Goal: Information Seeking & Learning: Compare options

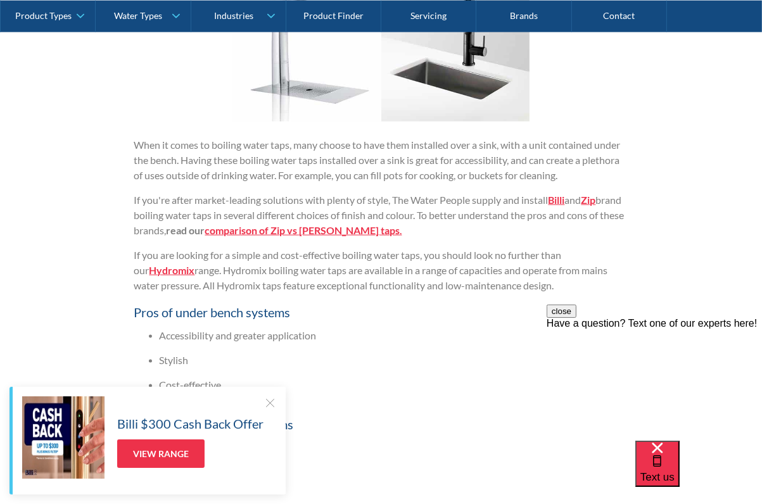
scroll to position [1267, 0]
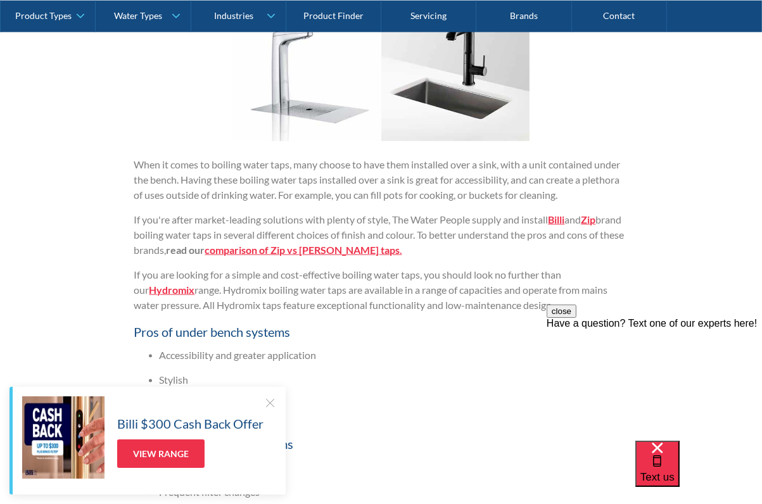
click at [308, 251] on strong "comparison of Zip vs [PERSON_NAME] taps" at bounding box center [302, 250] width 195 height 12
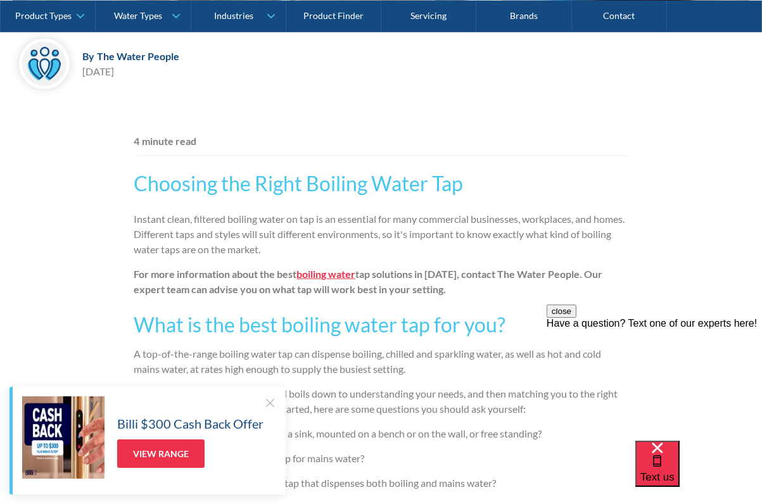
scroll to position [633, 0]
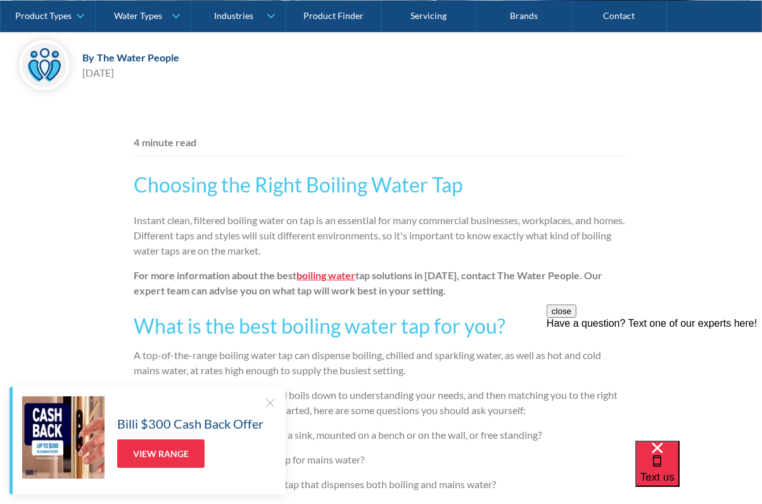
click at [337, 279] on strong "boiling water" at bounding box center [326, 275] width 59 height 12
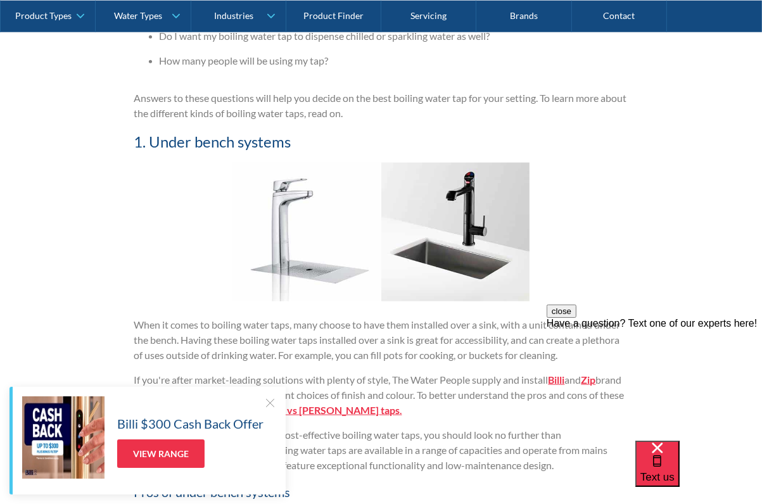
scroll to position [1203, 0]
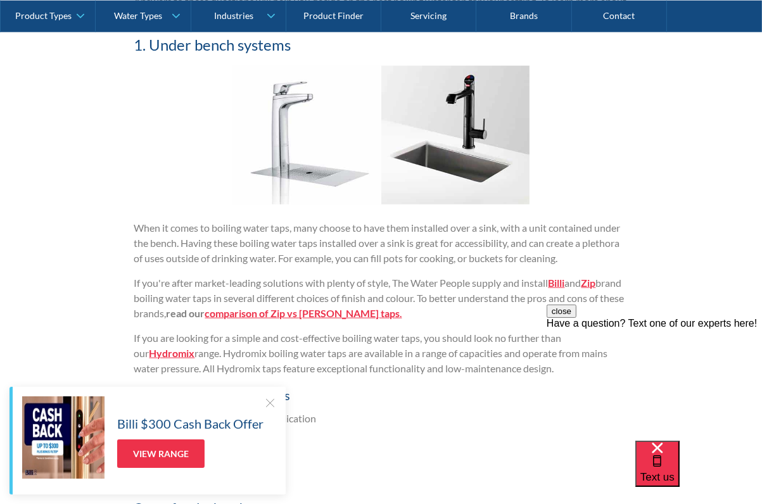
click at [310, 315] on strong "comparison of Zip vs [PERSON_NAME] taps" at bounding box center [302, 313] width 195 height 12
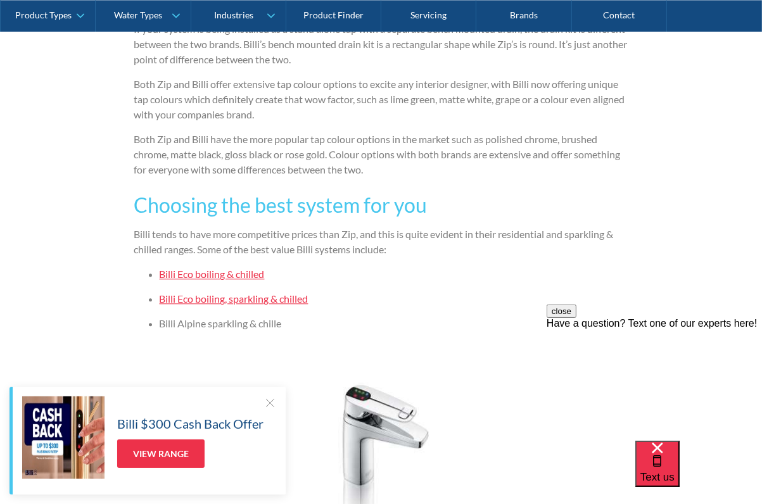
scroll to position [2280, 0]
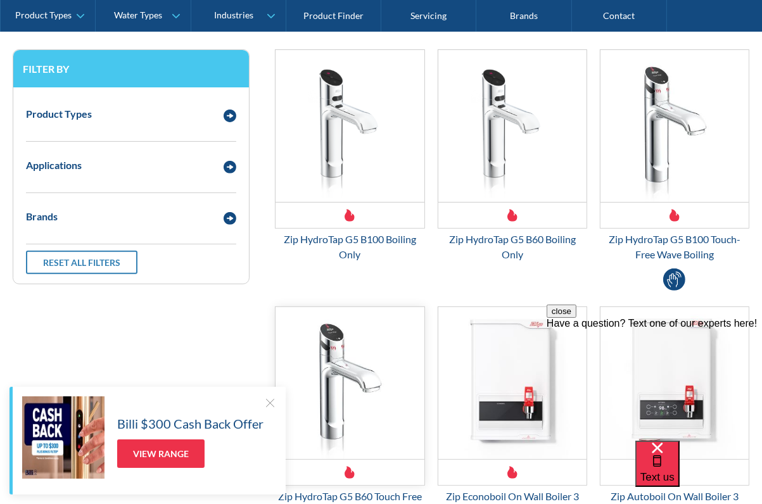
scroll to position [253, 0]
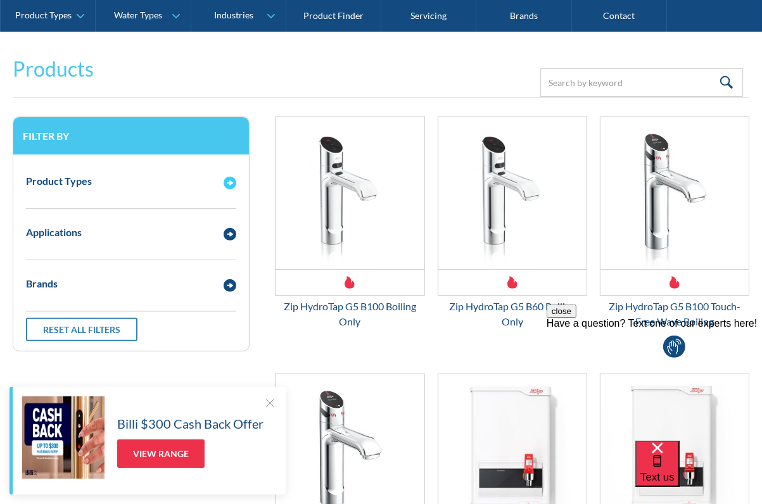
click at [234, 185] on img "Email Form 3" at bounding box center [230, 183] width 13 height 13
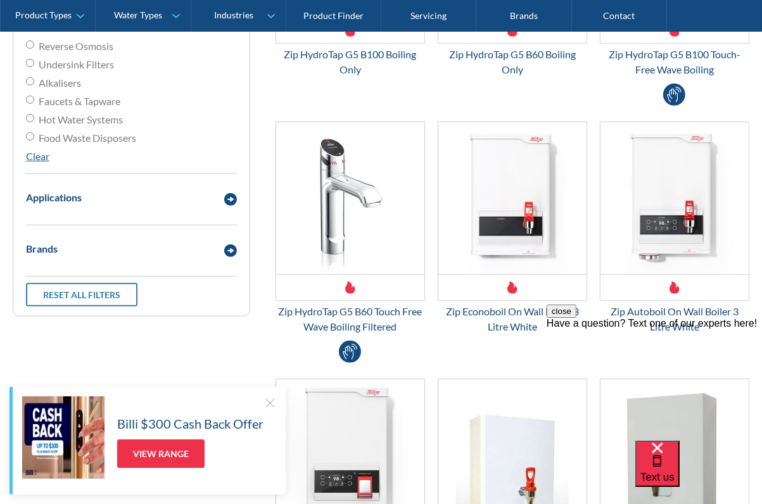
scroll to position [507, 0]
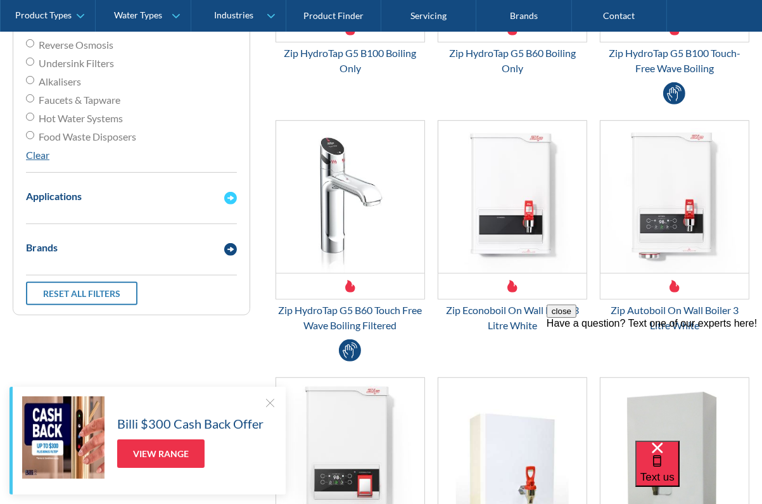
click at [229, 196] on img "Email Form 3" at bounding box center [230, 198] width 13 height 13
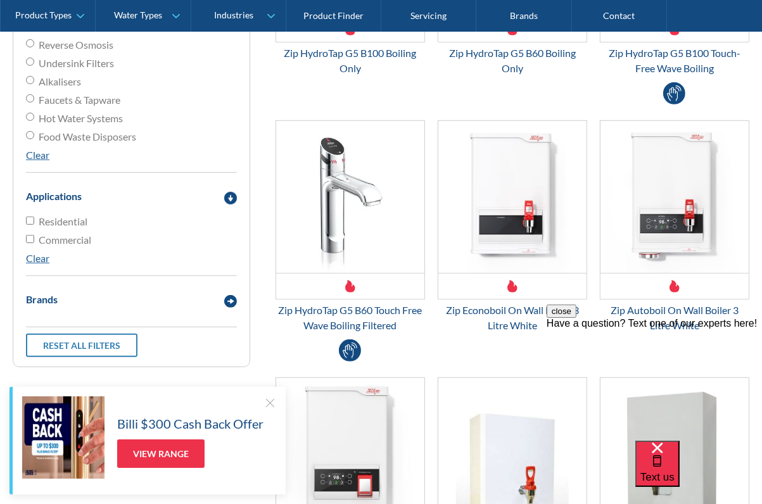
click at [25, 217] on div "Product Types Filtered Water Taps Sensor/Hands Free Taps Water Coolers Drinking…" at bounding box center [131, 134] width 236 height 466
click at [28, 219] on input "Residential" at bounding box center [30, 221] width 8 height 8
checkbox input "true"
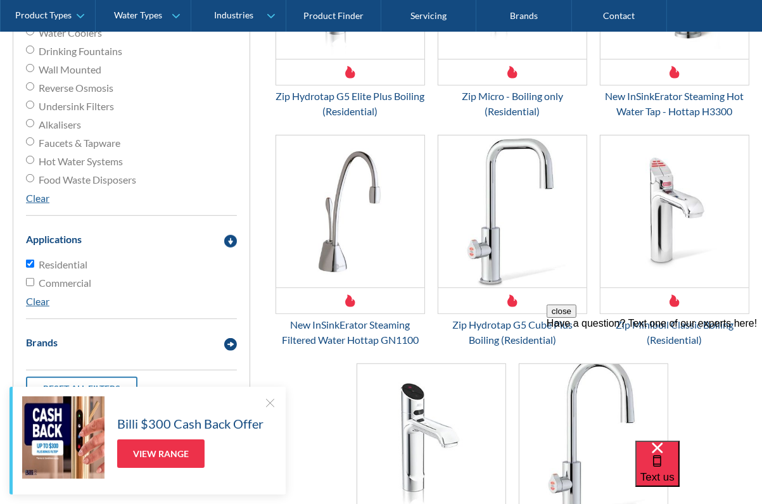
scroll to position [547, 0]
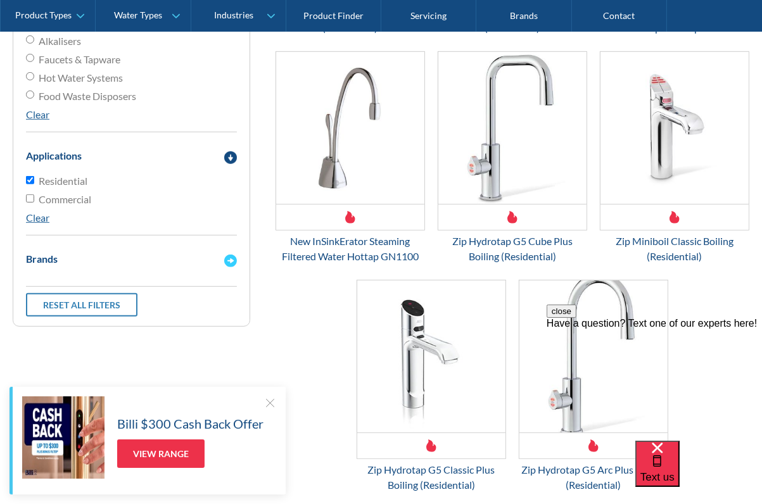
click at [230, 260] on img "Email Form 3" at bounding box center [230, 261] width 13 height 13
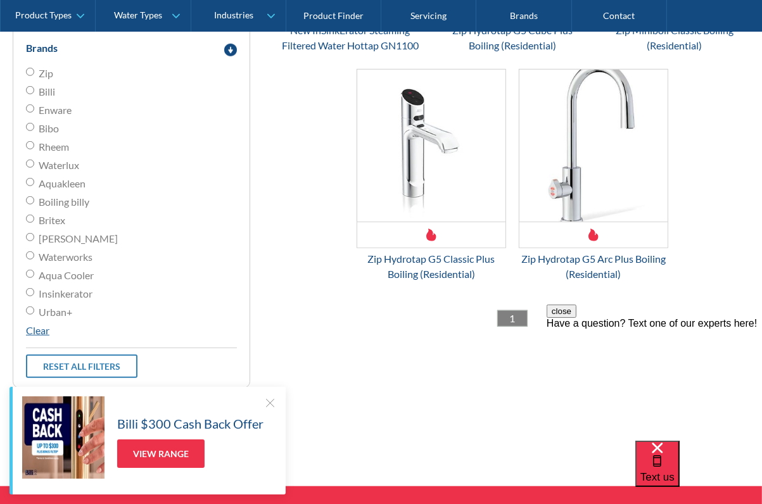
scroll to position [674, 0]
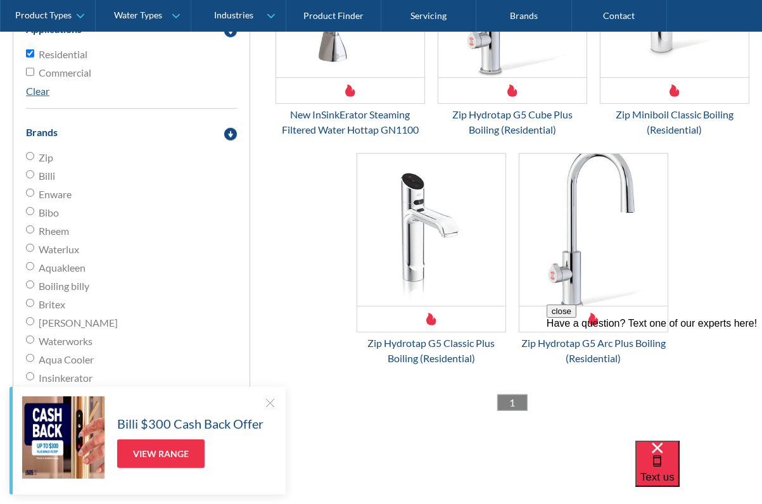
click at [28, 156] on input "Zip" at bounding box center [30, 156] width 8 height 8
radio input "true"
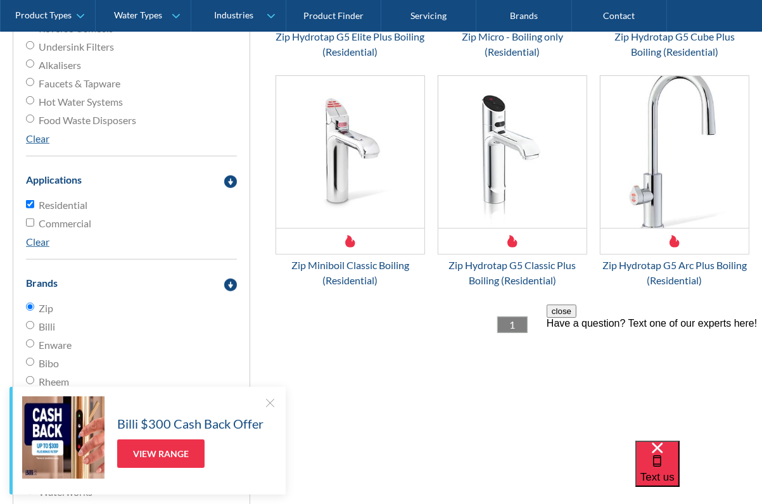
scroll to position [547, 0]
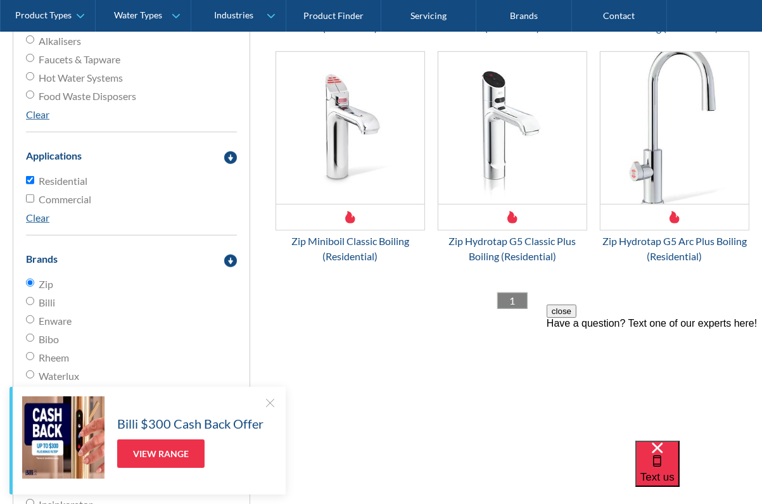
click at [28, 299] on input "Billi" at bounding box center [30, 301] width 8 height 8
radio input "true"
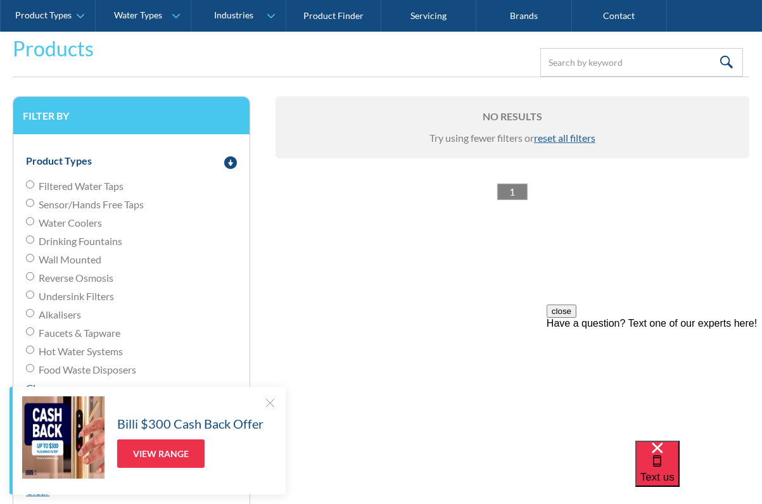
scroll to position [294, 0]
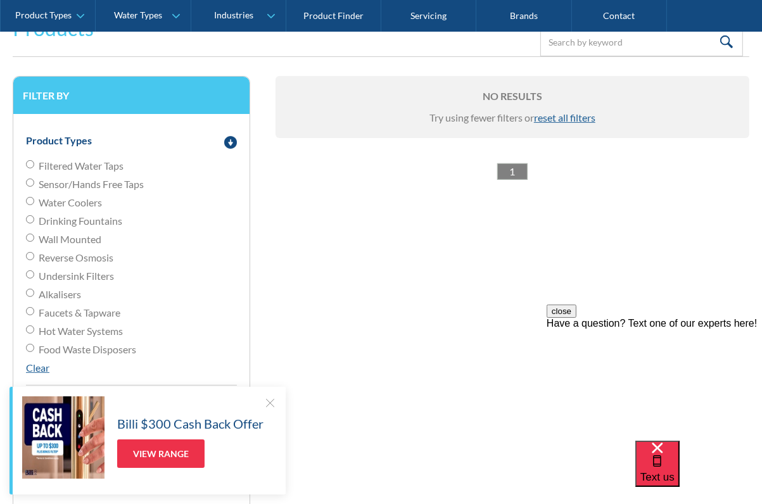
click at [28, 329] on input "Hot Water Systems" at bounding box center [30, 330] width 8 height 8
radio input "true"
click at [32, 276] on input "Undersink Filters" at bounding box center [30, 274] width 8 height 8
click at [574, 118] on span "reset all filters" at bounding box center [564, 117] width 61 height 12
radio input "false"
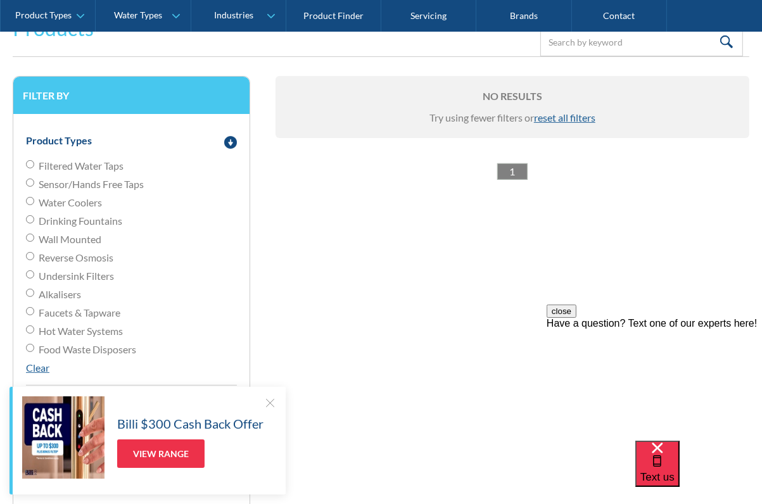
checkbox input "false"
radio input "false"
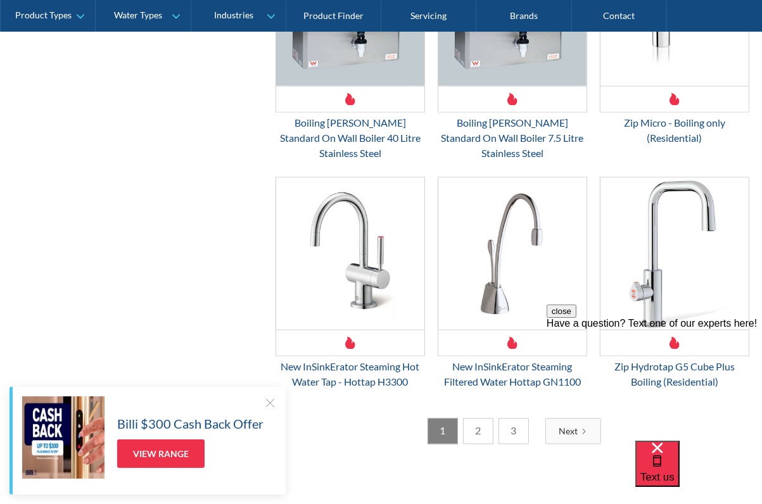
scroll to position [1941, 0]
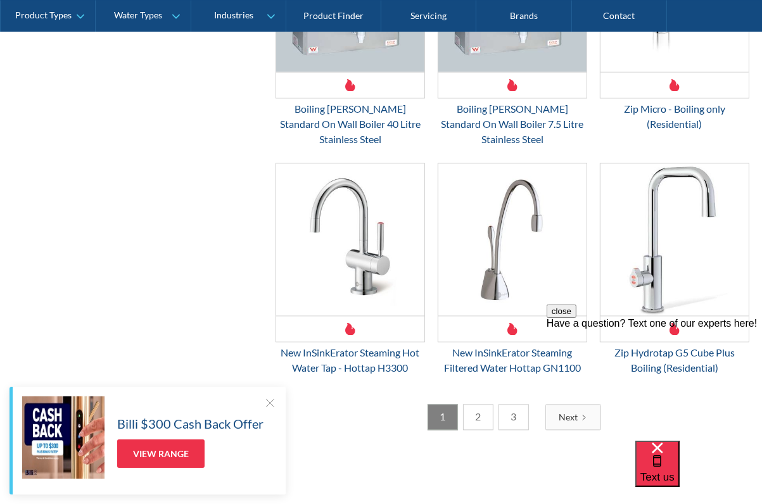
click at [479, 404] on link "2" at bounding box center [478, 417] width 30 height 26
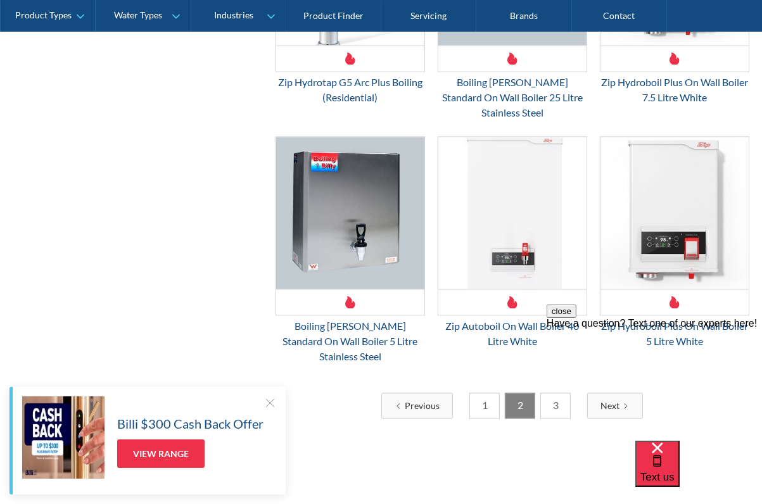
click at [552, 393] on link "3" at bounding box center [555, 406] width 30 height 26
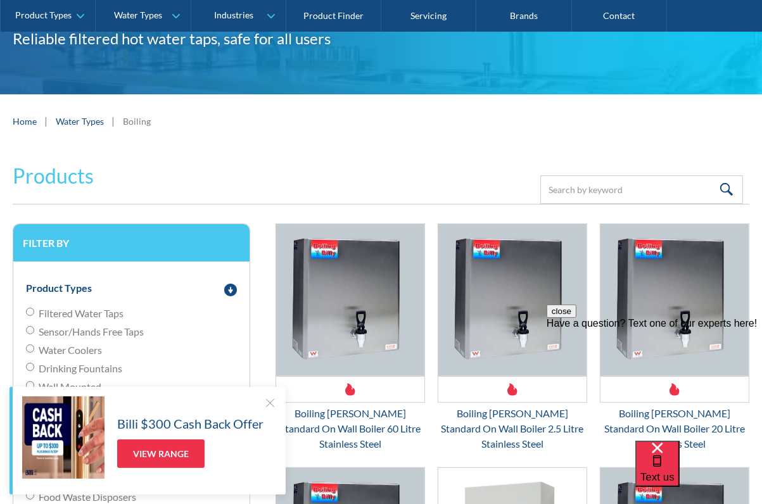
scroll to position [0, 0]
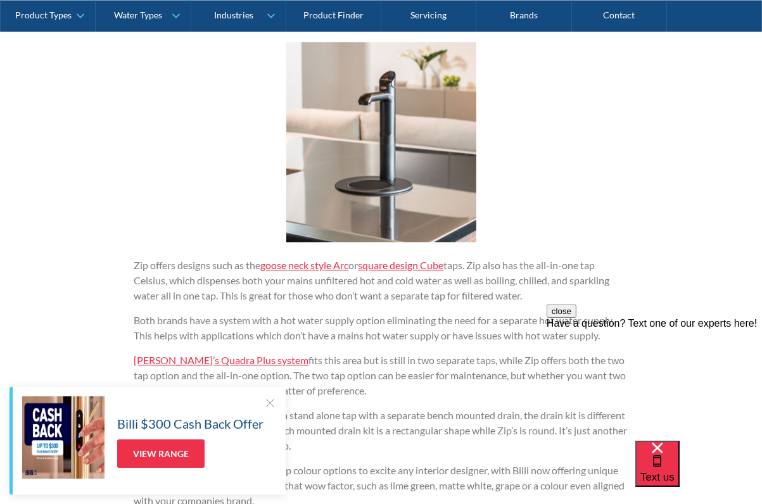
scroll to position [1963, 0]
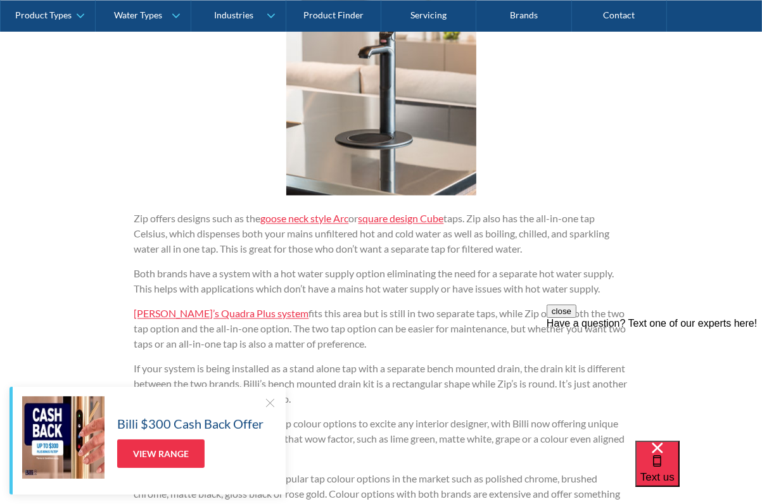
click at [385, 220] on link "square design Cube" at bounding box center [401, 218] width 86 height 12
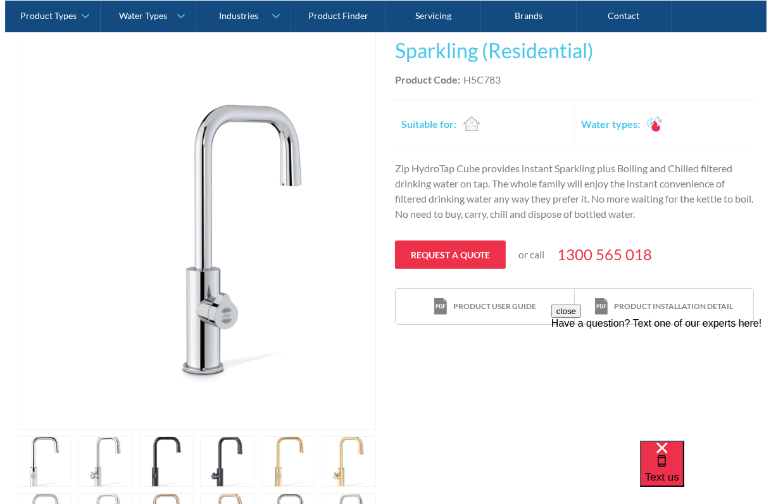
scroll to position [507, 0]
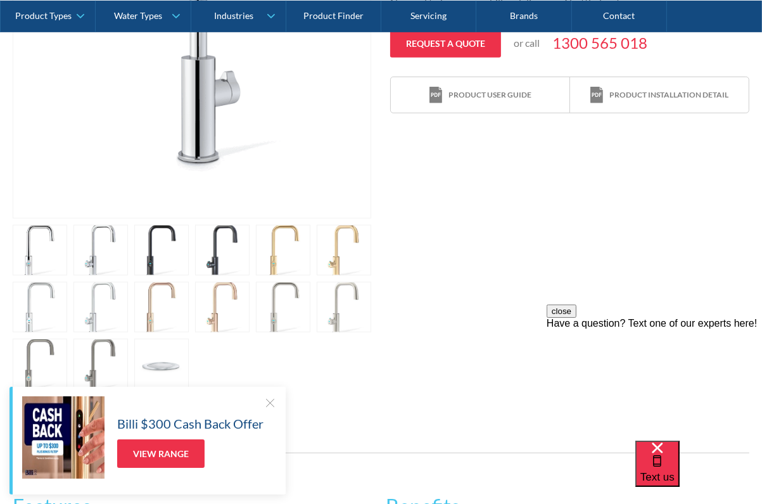
click at [212, 265] on link "open lightbox" at bounding box center [222, 250] width 54 height 51
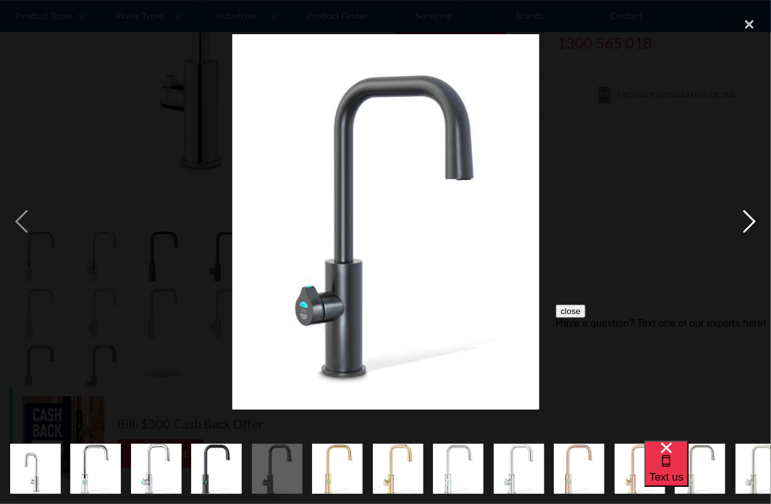
click at [749, 229] on div "next image" at bounding box center [749, 222] width 43 height 424
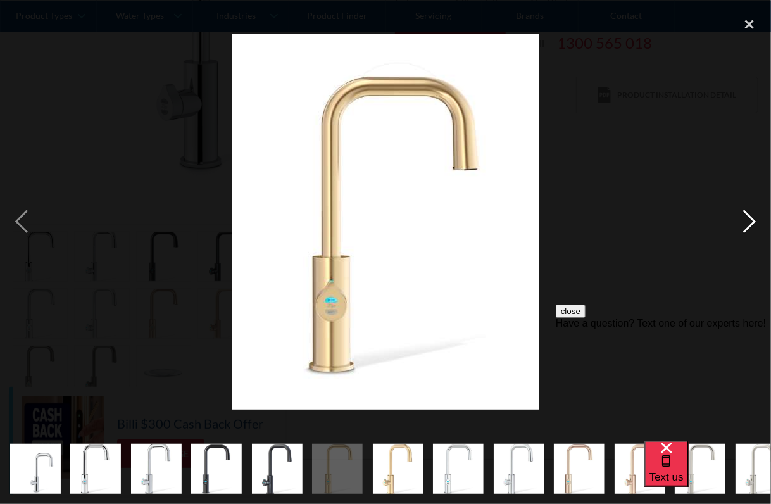
click at [749, 229] on div "next image" at bounding box center [749, 222] width 43 height 424
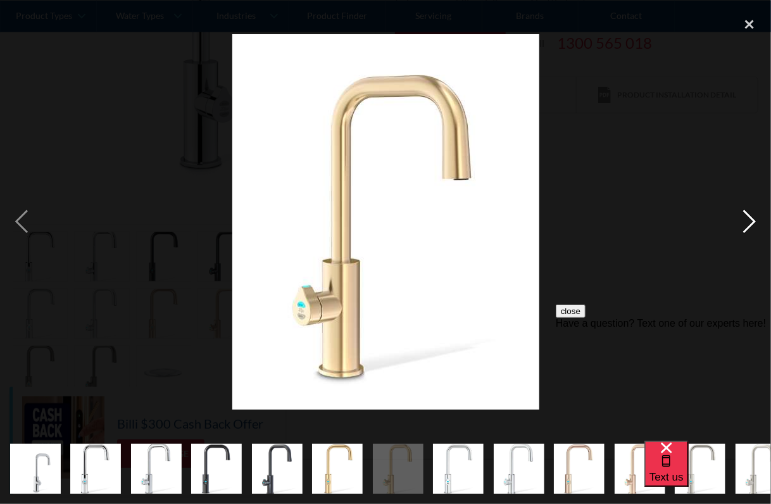
click at [749, 229] on div "next image" at bounding box center [749, 222] width 43 height 424
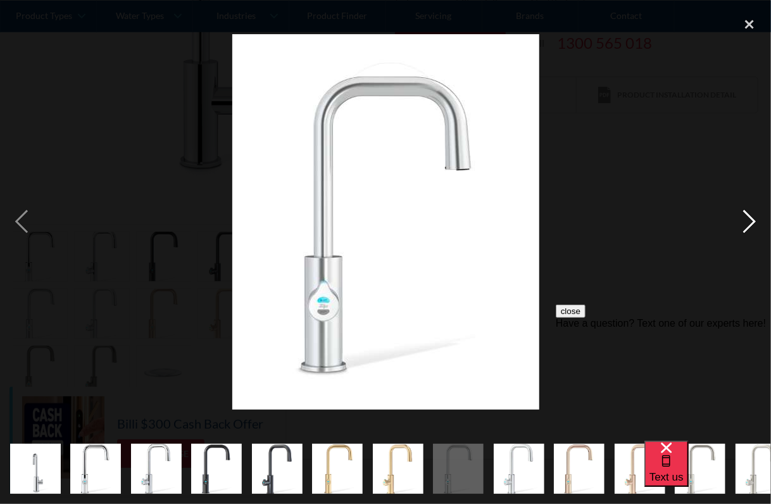
click at [749, 229] on div "next image" at bounding box center [749, 222] width 43 height 424
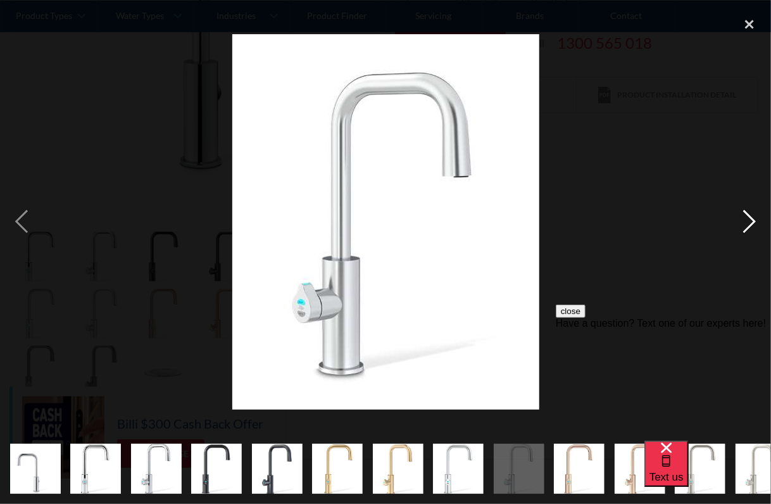
click at [749, 229] on div "next image" at bounding box center [749, 222] width 43 height 424
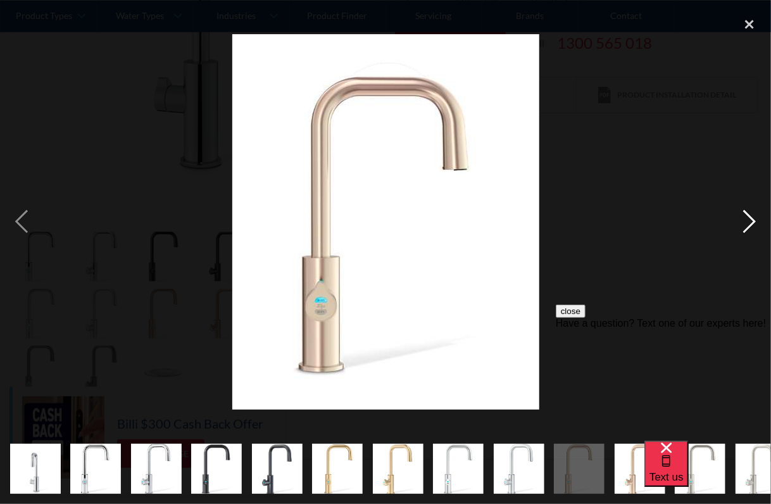
click at [749, 229] on div "next image" at bounding box center [749, 222] width 43 height 424
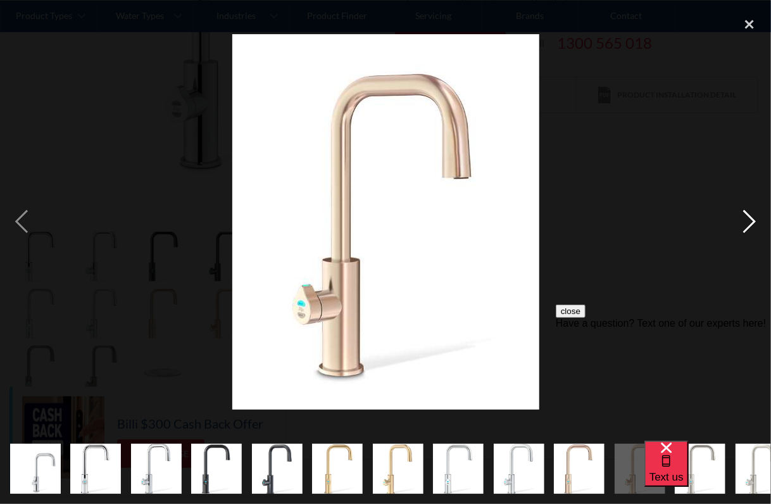
click at [749, 229] on div "next image" at bounding box center [749, 222] width 43 height 424
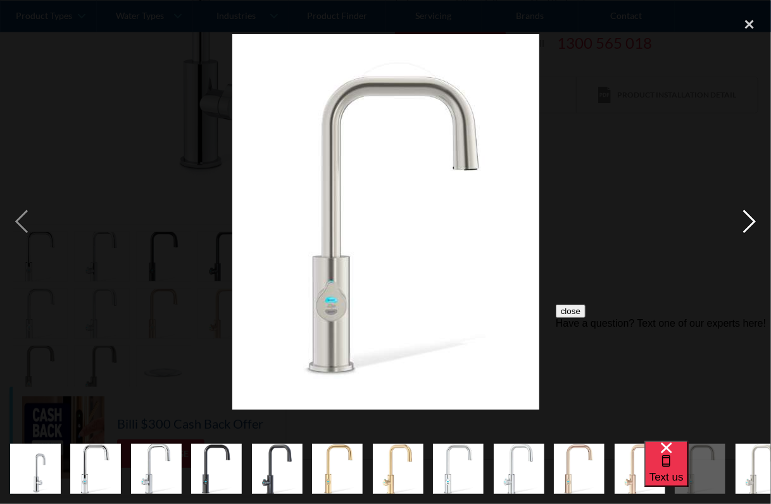
click at [749, 229] on div "next image" at bounding box center [749, 222] width 43 height 424
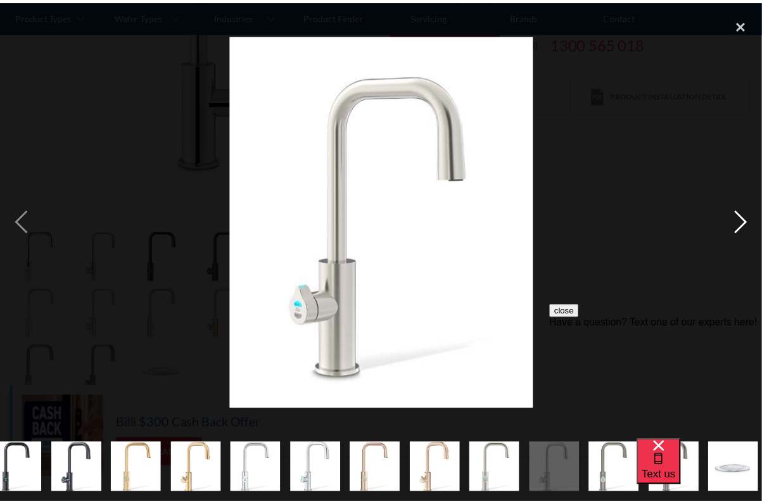
scroll to position [0, 206]
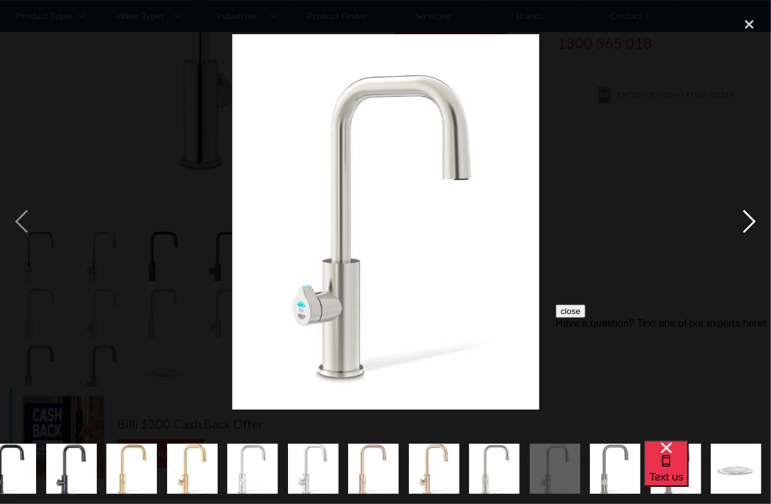
click at [749, 229] on div "next image" at bounding box center [749, 222] width 43 height 424
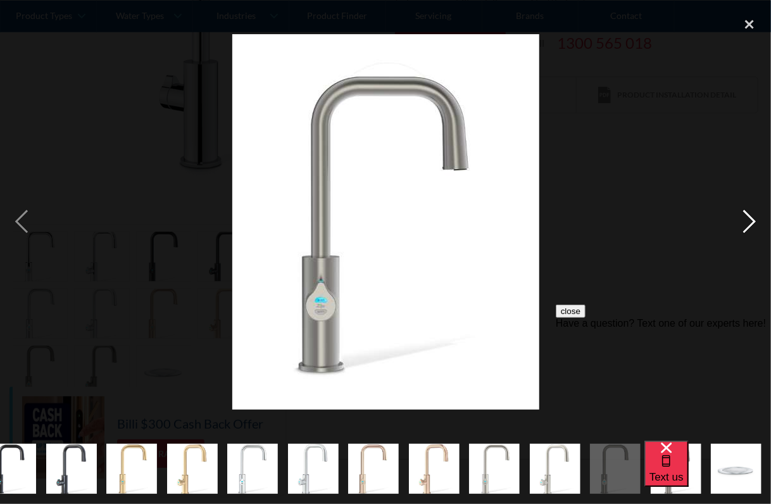
click at [749, 229] on div "next image" at bounding box center [749, 222] width 43 height 424
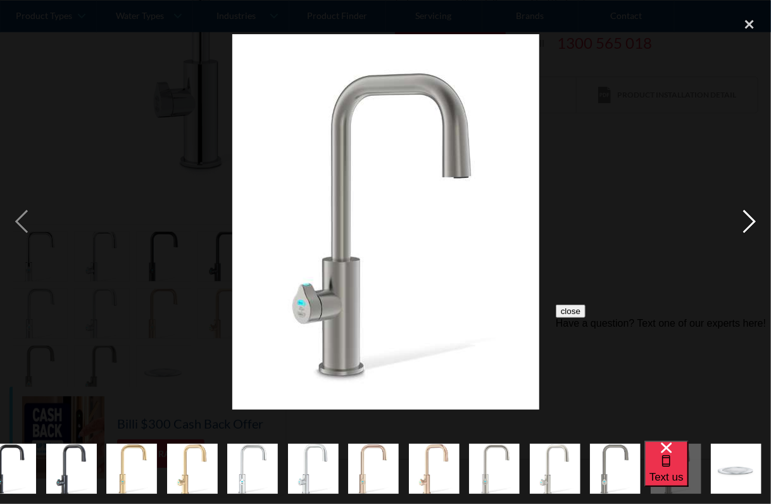
click at [749, 229] on div "next image" at bounding box center [749, 222] width 43 height 424
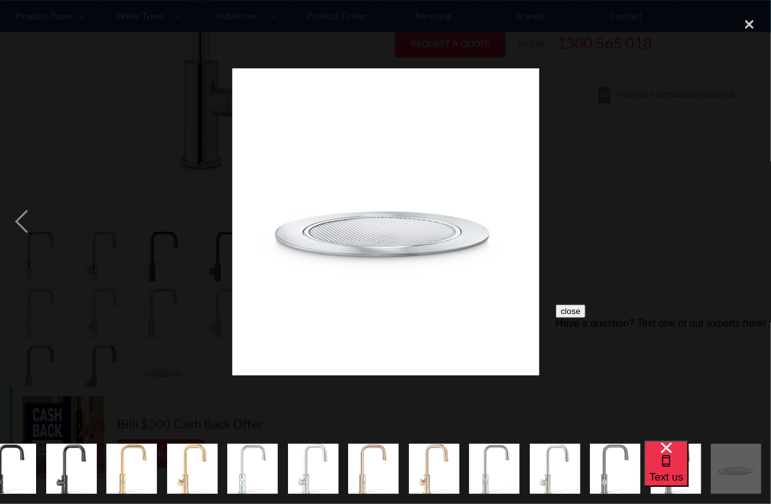
click at [749, 229] on div "next image" at bounding box center [749, 222] width 43 height 424
click at [750, 20] on div "close lightbox" at bounding box center [749, 24] width 43 height 28
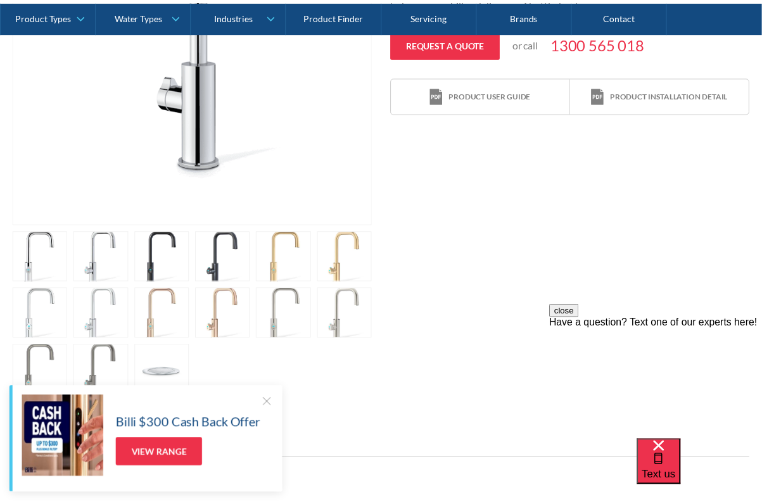
scroll to position [0, 0]
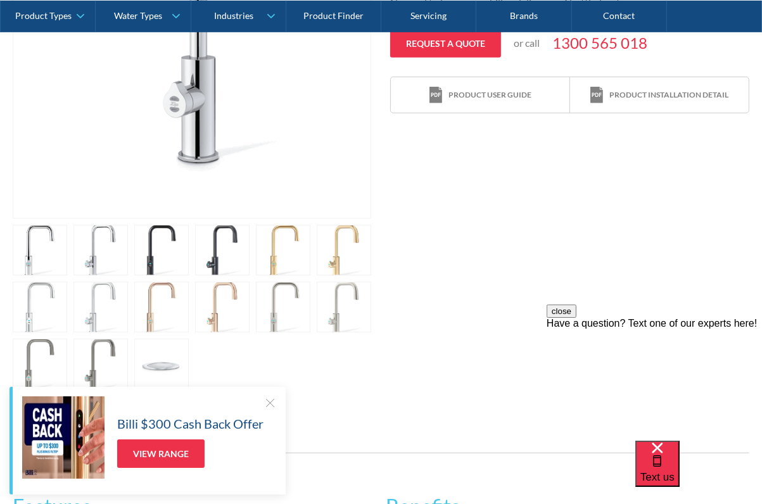
click at [148, 273] on link "open lightbox" at bounding box center [161, 250] width 54 height 51
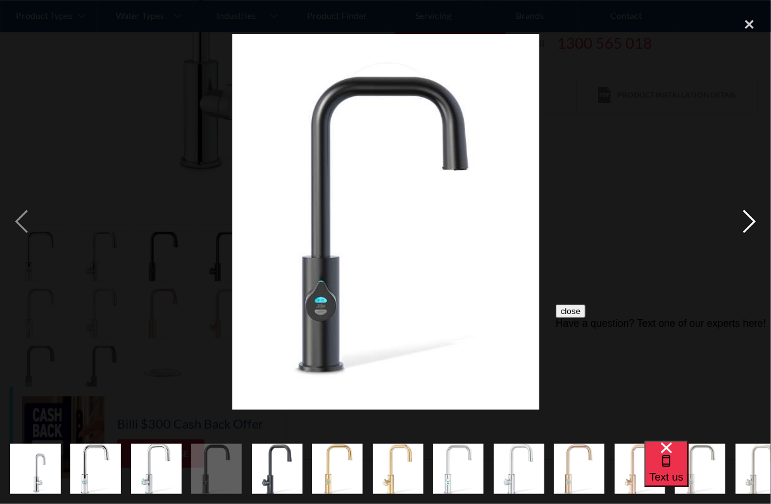
click at [752, 226] on div "next image" at bounding box center [749, 222] width 43 height 424
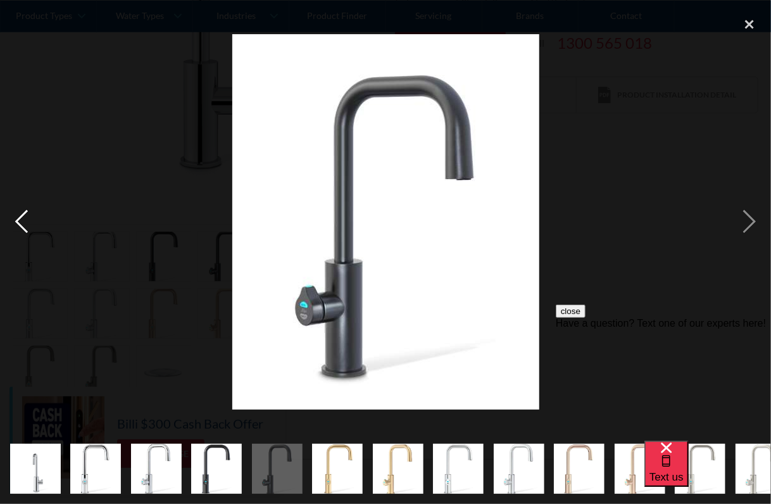
click at [11, 223] on div "previous image" at bounding box center [21, 222] width 43 height 424
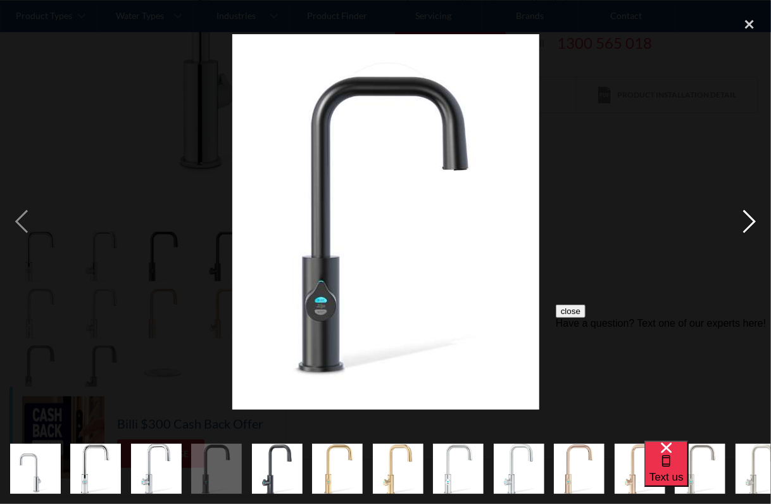
click at [751, 227] on div "next image" at bounding box center [749, 222] width 43 height 424
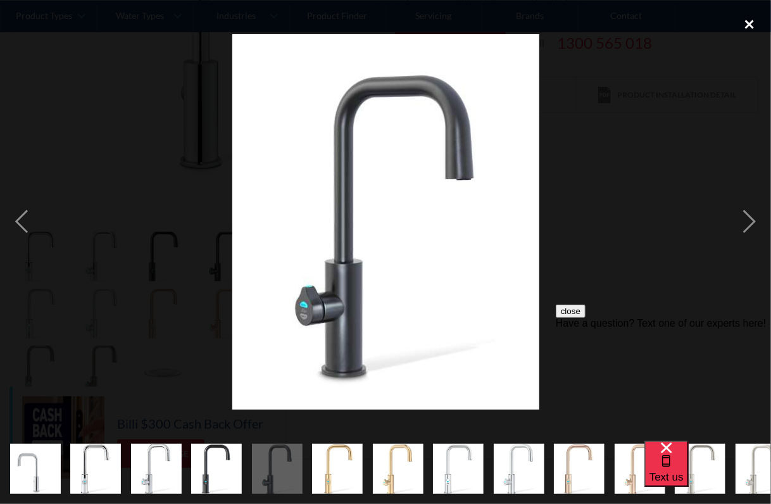
click at [750, 23] on div "close lightbox" at bounding box center [749, 24] width 43 height 28
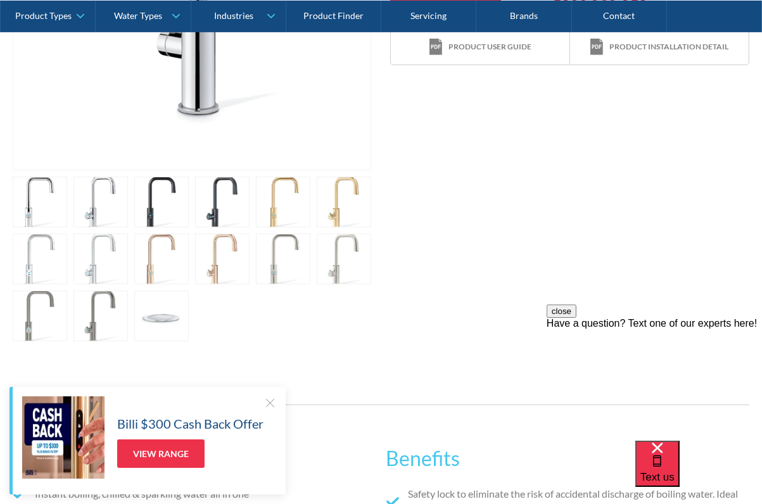
scroll to position [570, 0]
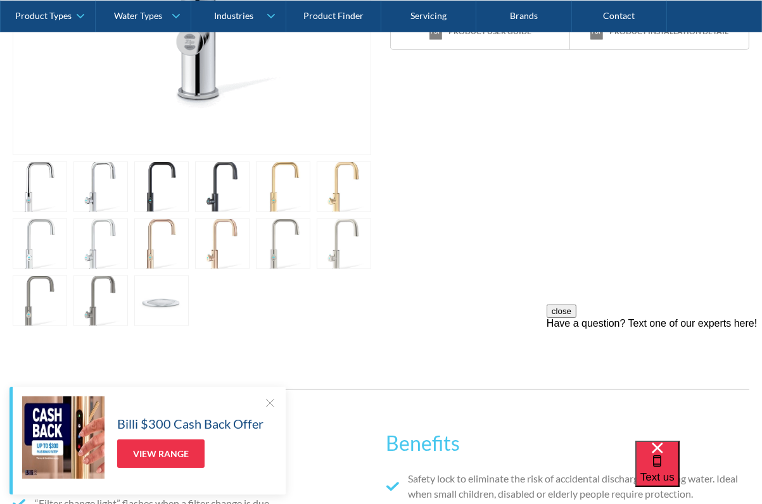
click at [92, 316] on link "open lightbox" at bounding box center [100, 301] width 54 height 51
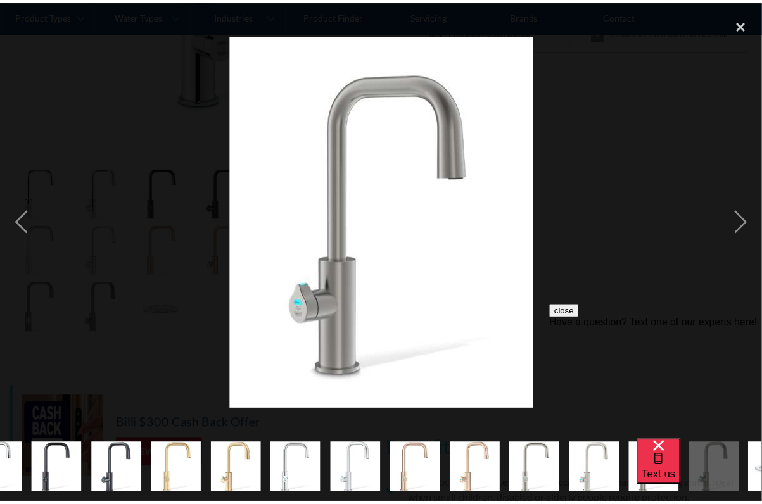
scroll to position [0, 206]
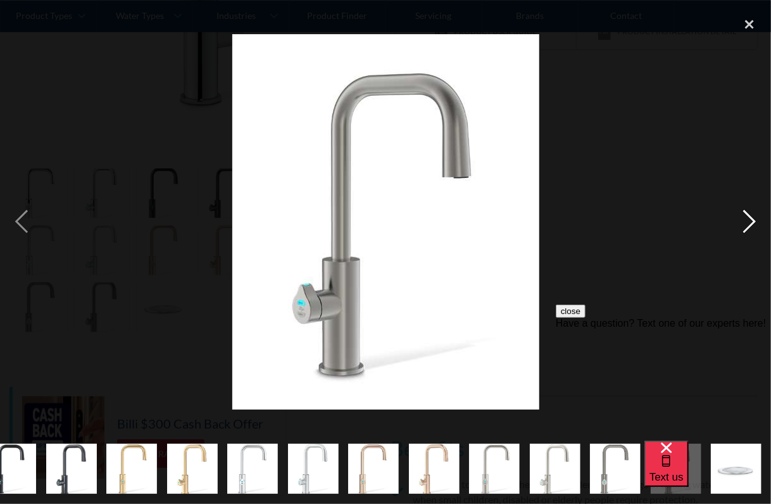
click at [751, 229] on div "next image" at bounding box center [749, 222] width 43 height 424
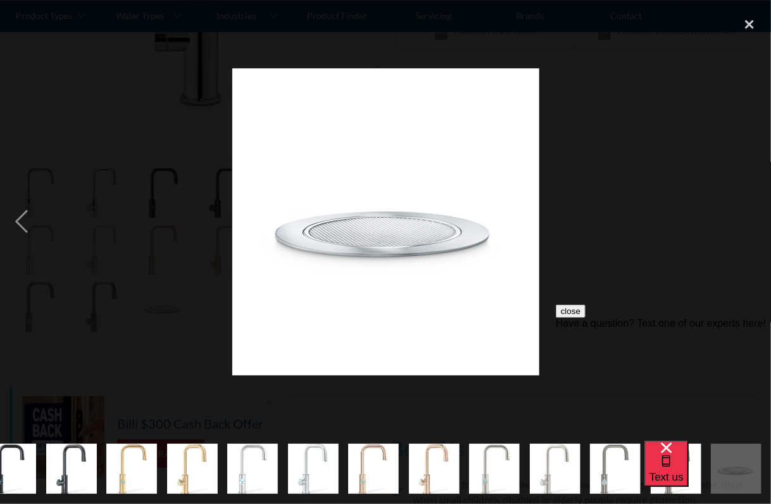
click at [751, 229] on div "next image" at bounding box center [749, 222] width 43 height 424
click at [752, 22] on div "close lightbox" at bounding box center [749, 24] width 43 height 28
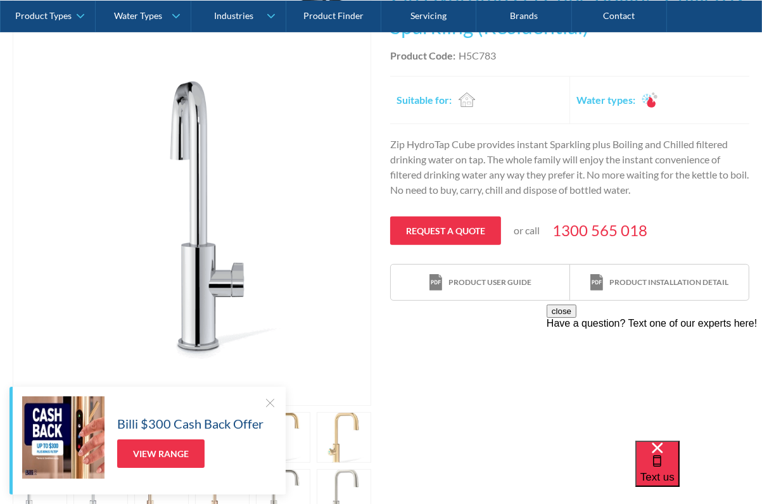
scroll to position [317, 0]
